Goal: Information Seeking & Learning: Check status

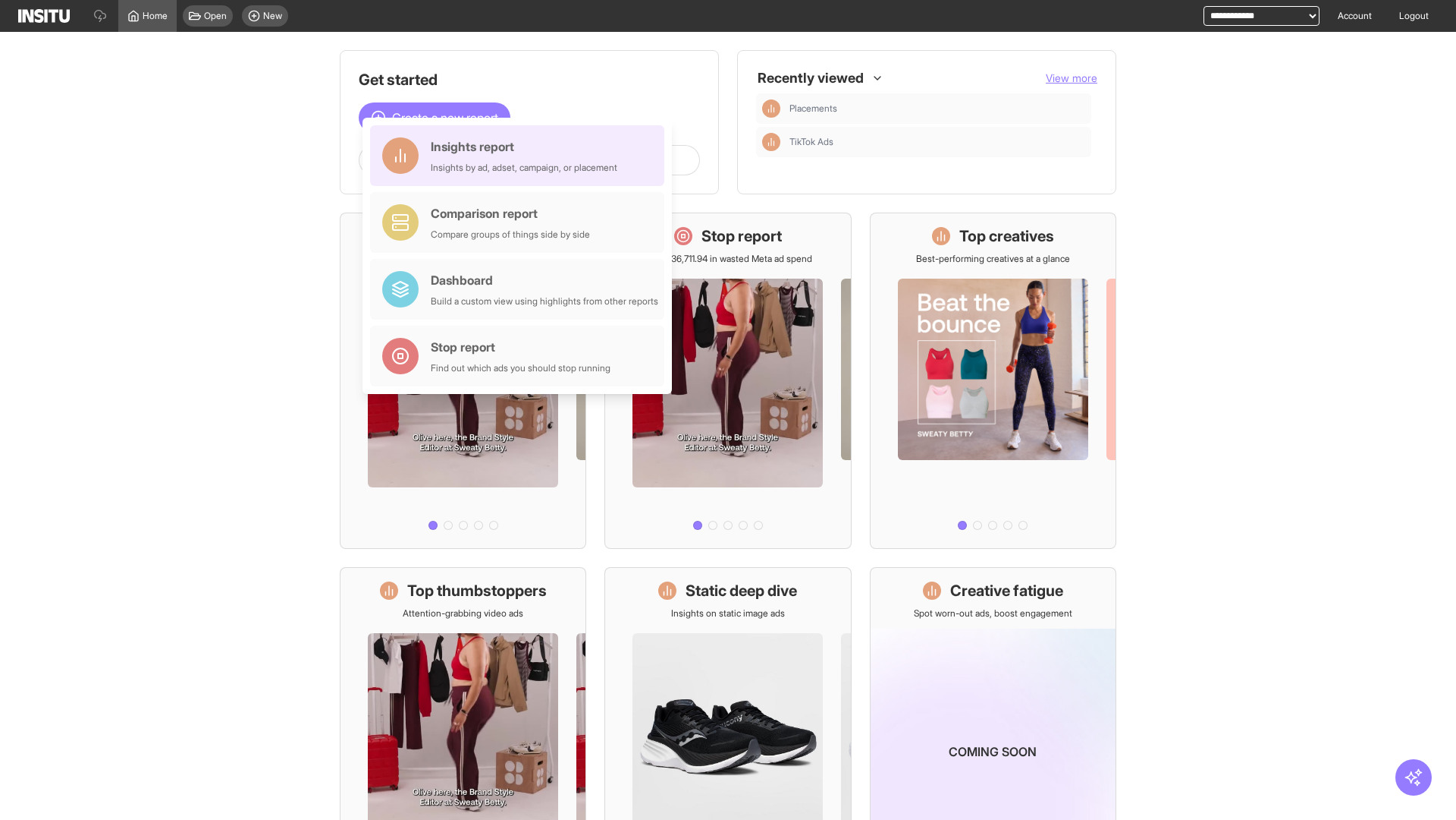
click at [521, 156] on div "Insights report Insights by ad, adset, campaign, or placement" at bounding box center [525, 156] width 187 height 36
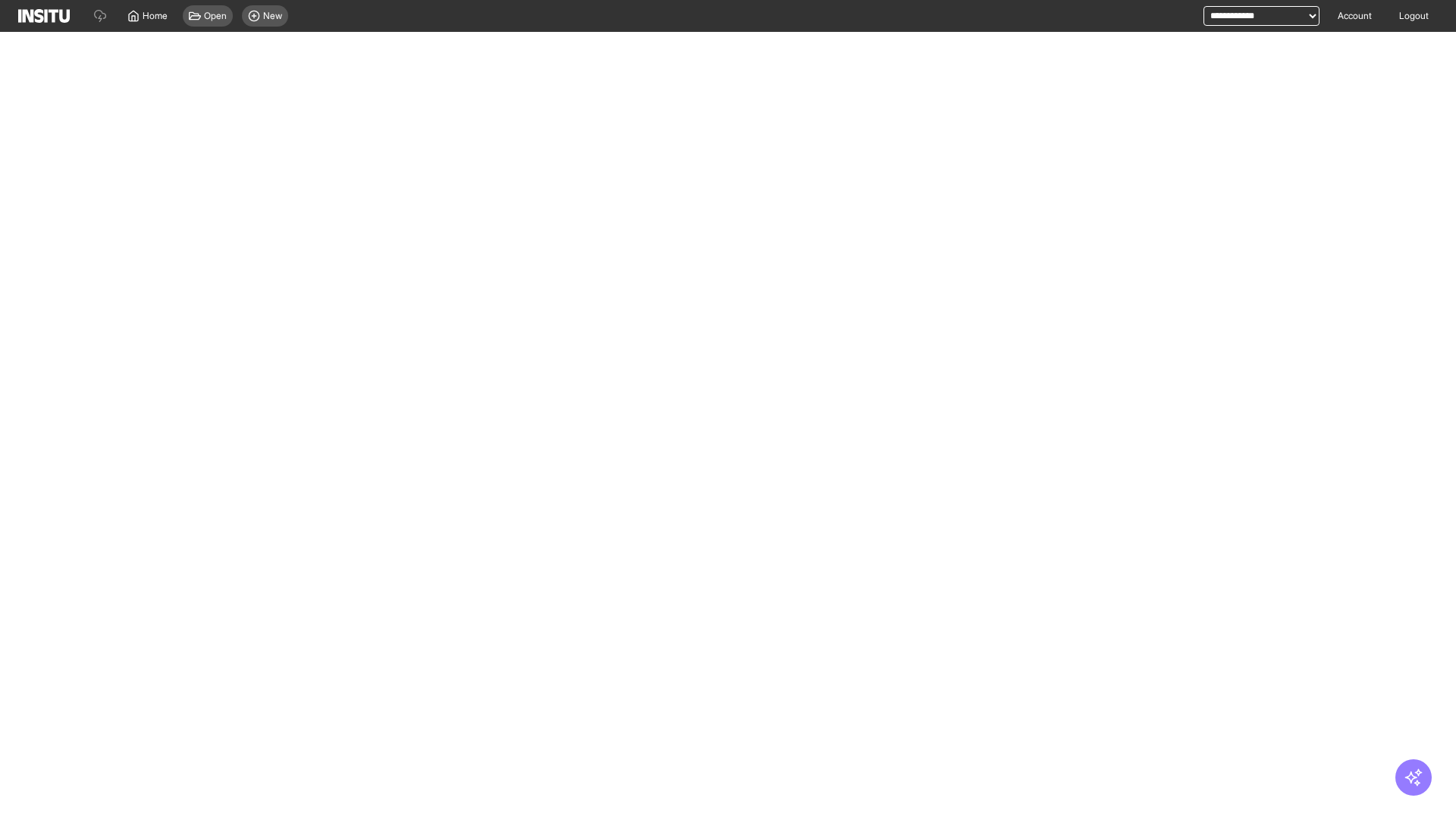
select select "**"
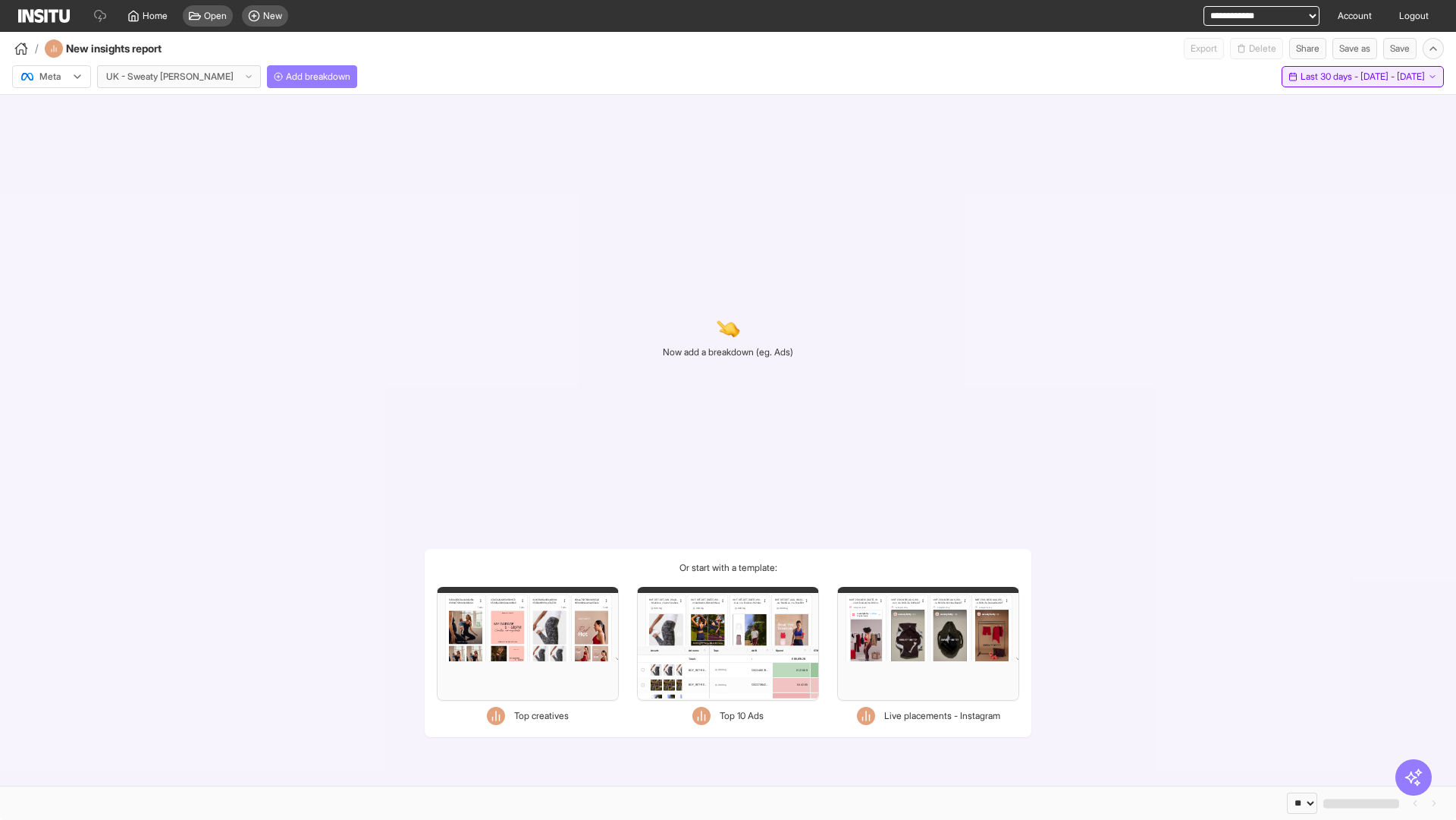
click at [1328, 76] on span "Last 30 days - [DATE] - [DATE]" at bounding box center [1362, 76] width 124 height 12
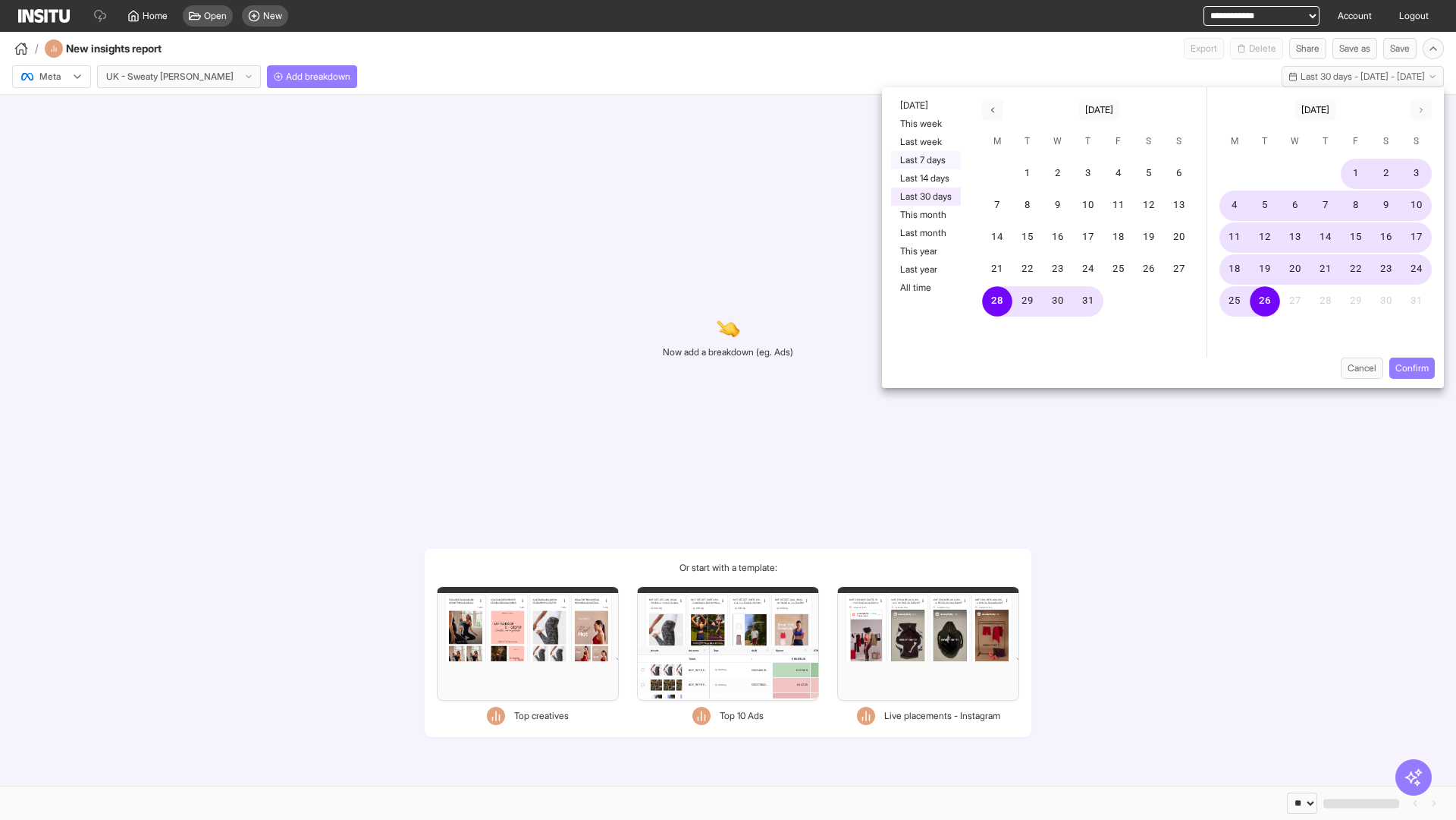
click at [925, 160] on button "Last 7 days" at bounding box center [926, 159] width 70 height 18
